Goal: Check status

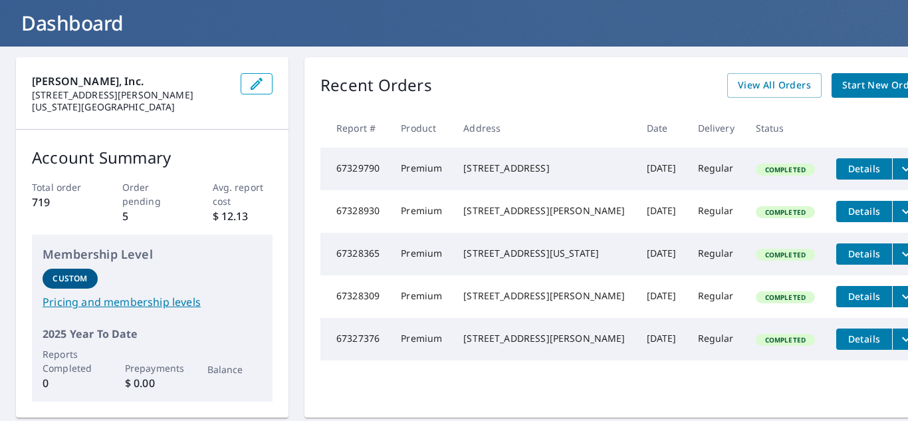
scroll to position [76, 0]
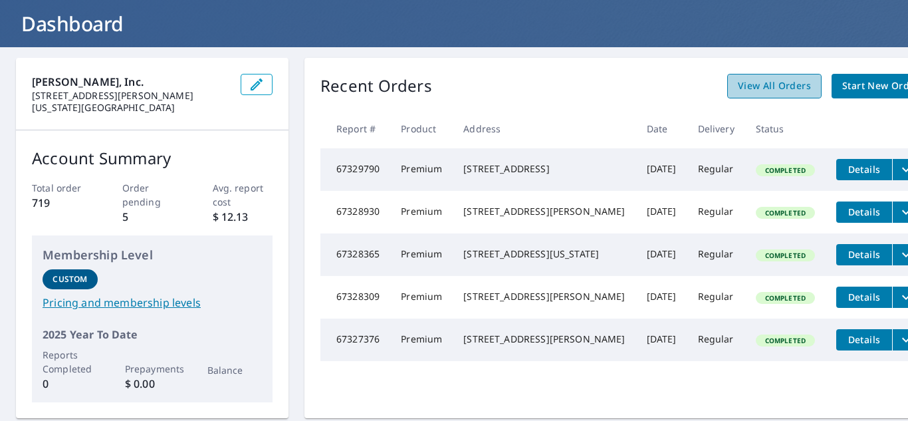
click at [748, 89] on span "View All Orders" at bounding box center [774, 86] width 73 height 17
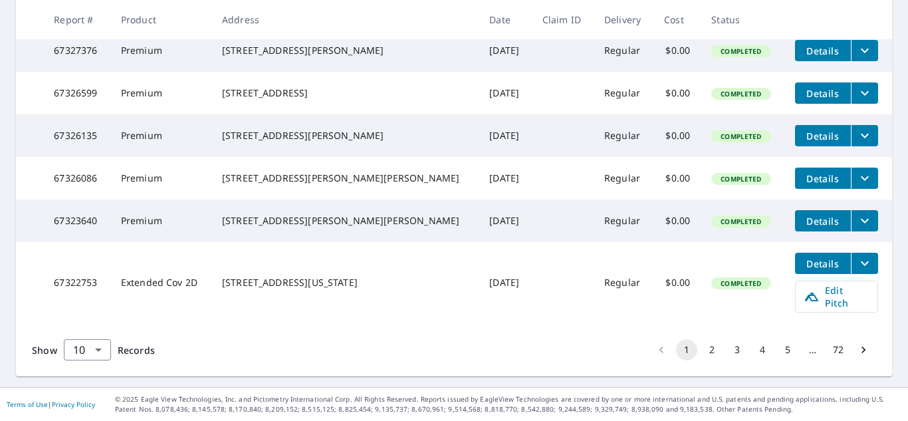
scroll to position [474, 0]
click at [857, 348] on icon "Go to next page" at bounding box center [863, 349] width 13 height 13
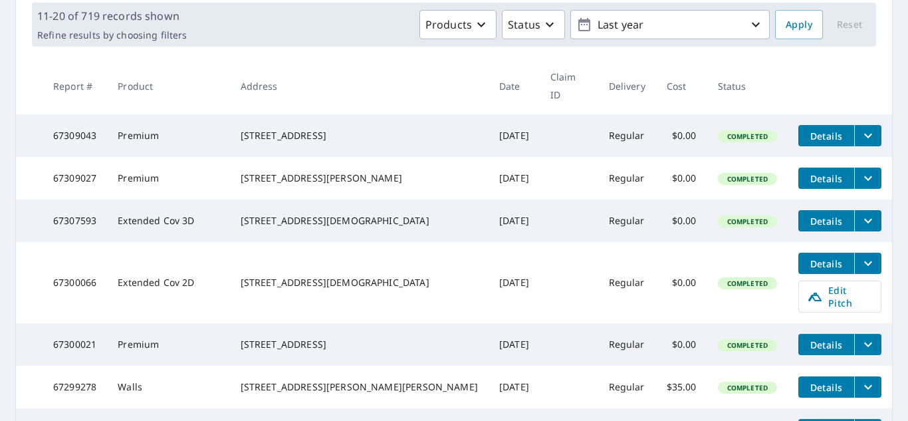
scroll to position [199, 0]
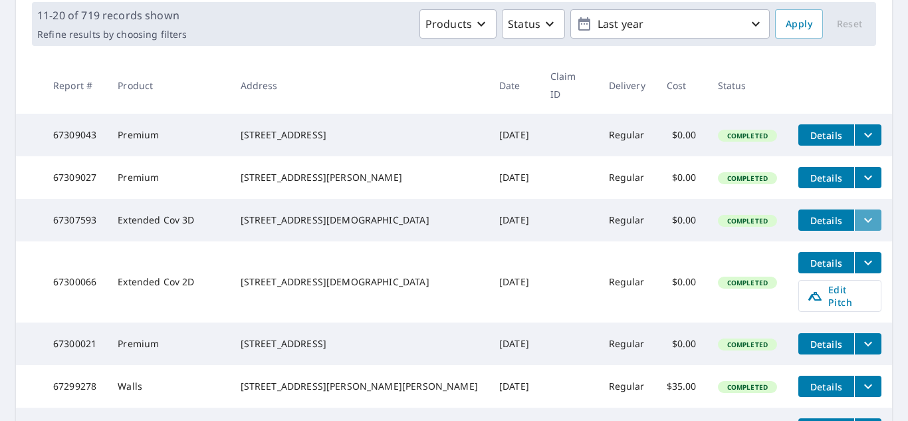
click at [860, 212] on icon "filesDropdownBtn-67307593" at bounding box center [868, 220] width 16 height 16
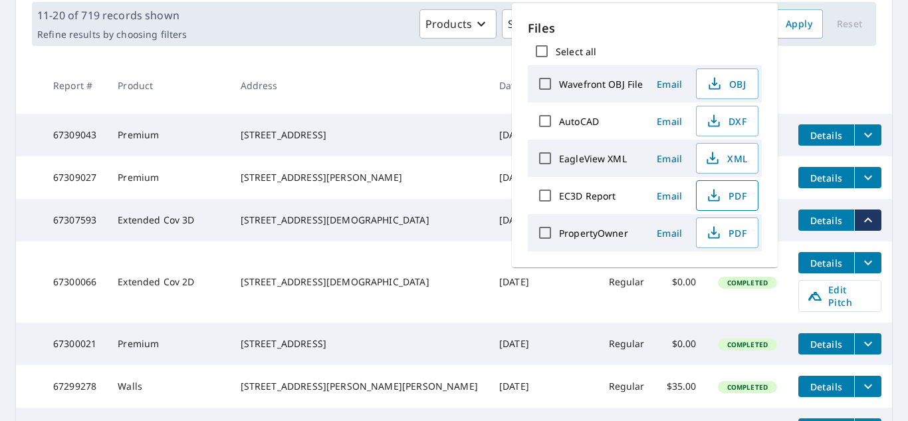
click at [730, 195] on span "PDF" at bounding box center [726, 195] width 43 height 16
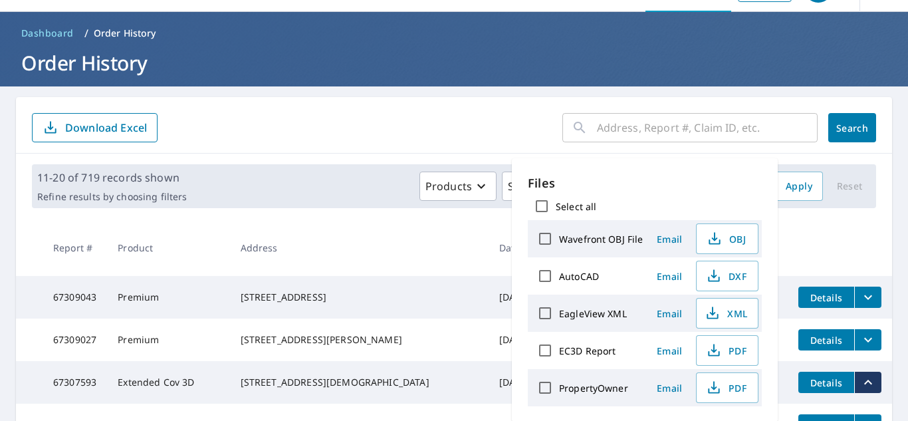
scroll to position [0, 0]
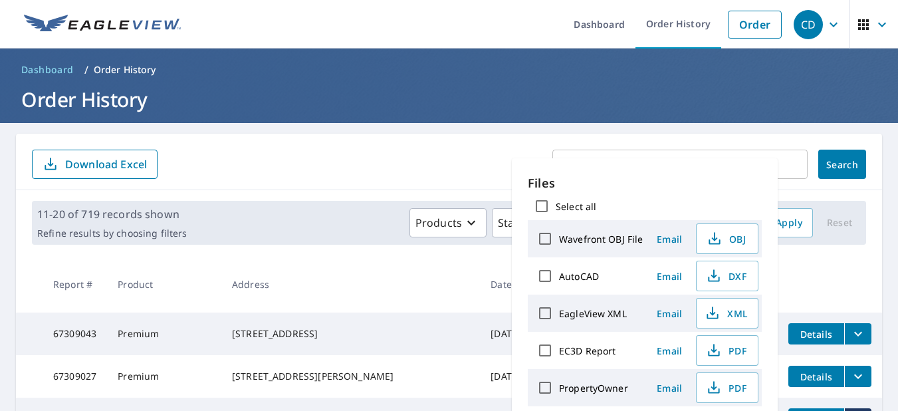
click at [82, 37] on link at bounding box center [102, 24] width 173 height 49
